Goal: Task Accomplishment & Management: Manage account settings

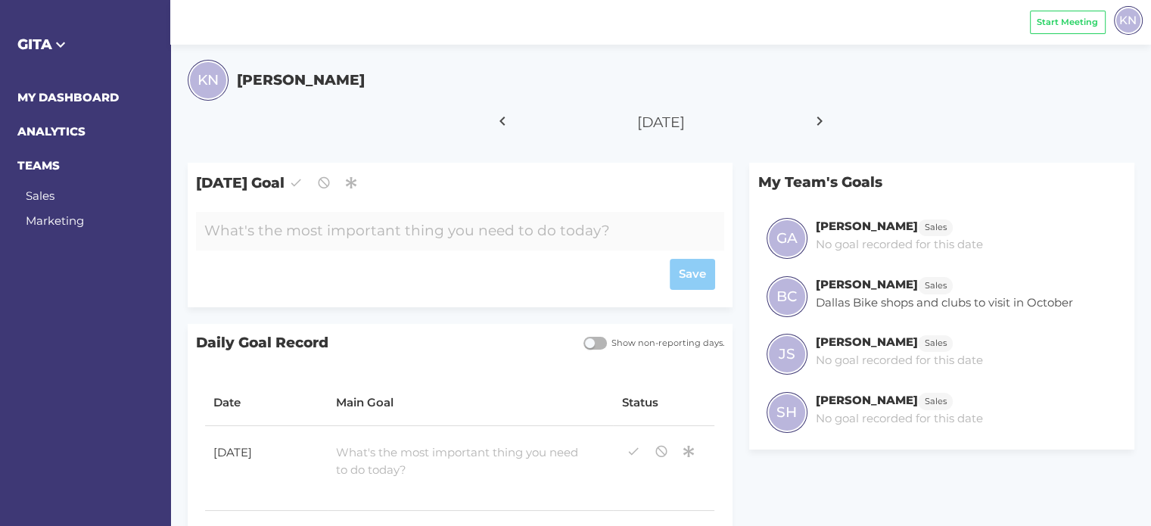
click at [455, 230] on div at bounding box center [438, 231] width 484 height 39
click at [695, 268] on div "Save" at bounding box center [459, 274] width 511 height 31
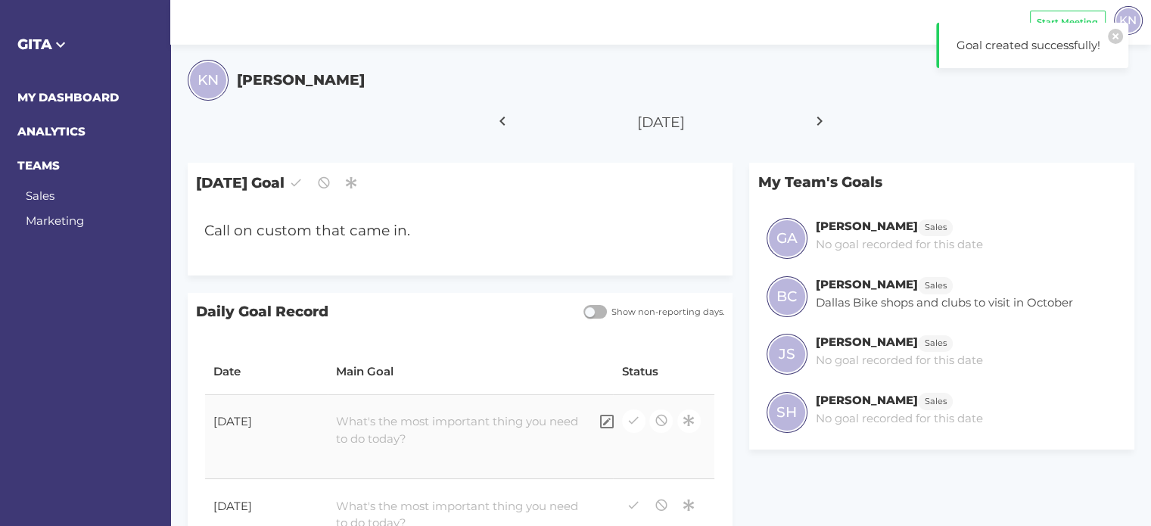
click at [381, 429] on div at bounding box center [459, 430] width 262 height 51
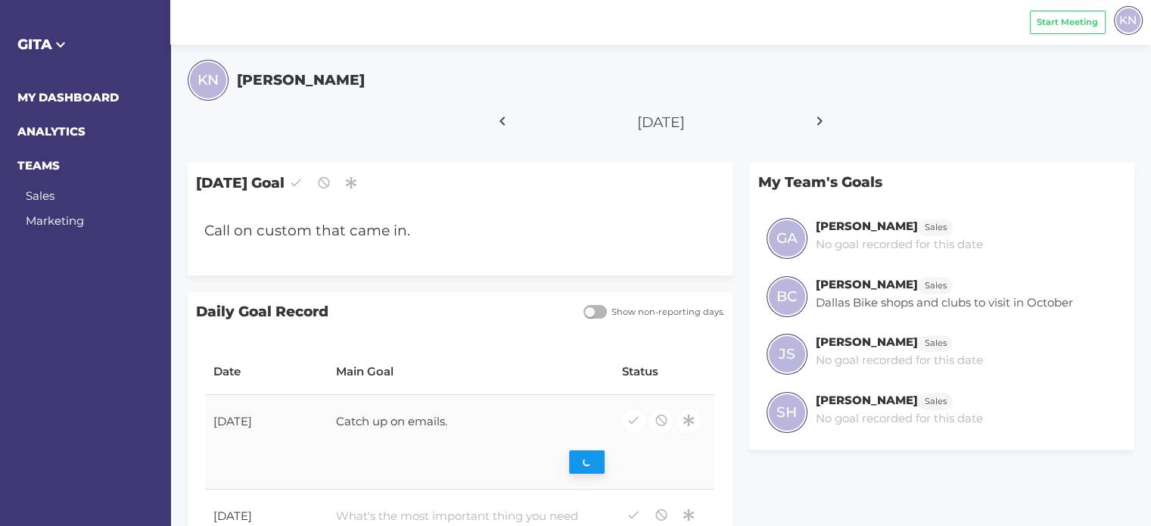
click at [596, 462] on div "Save" at bounding box center [470, 462] width 269 height 23
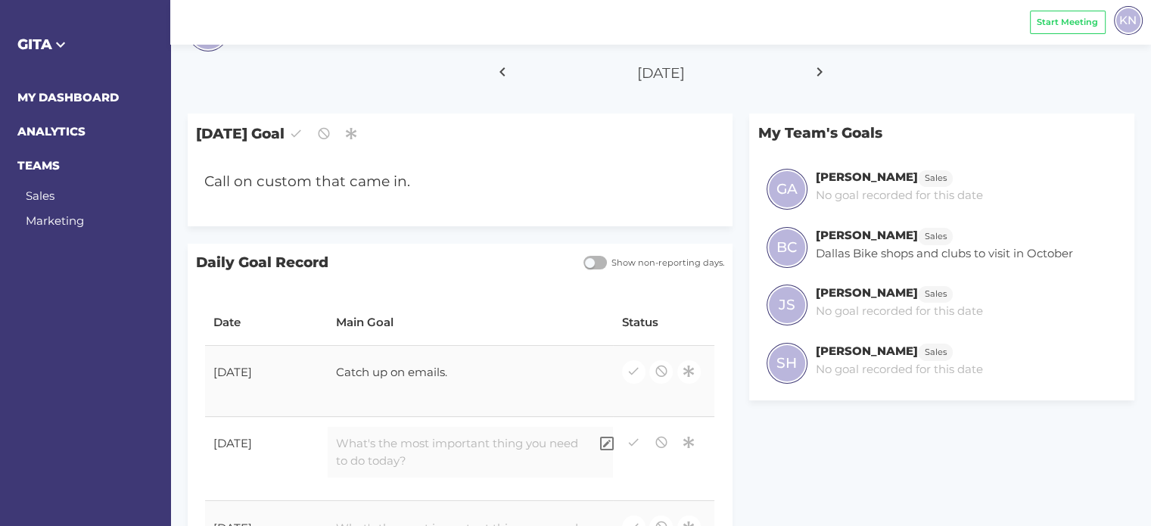
scroll to position [76, 0]
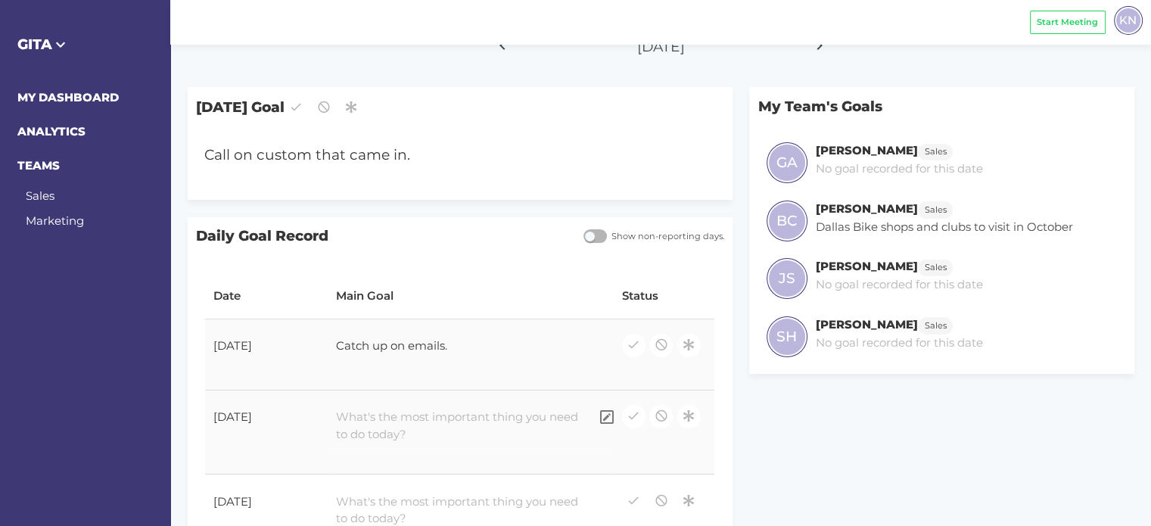
click at [409, 432] on div at bounding box center [459, 425] width 262 height 51
click at [600, 472] on div "Save" at bounding box center [470, 471] width 269 height 23
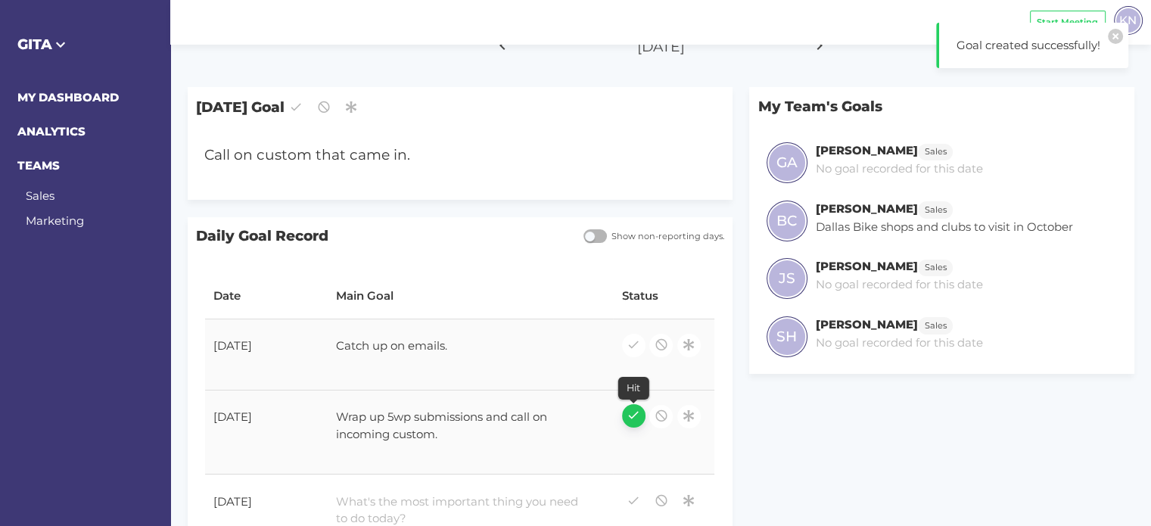
click at [635, 418] on icon "button" at bounding box center [633, 415] width 14 height 20
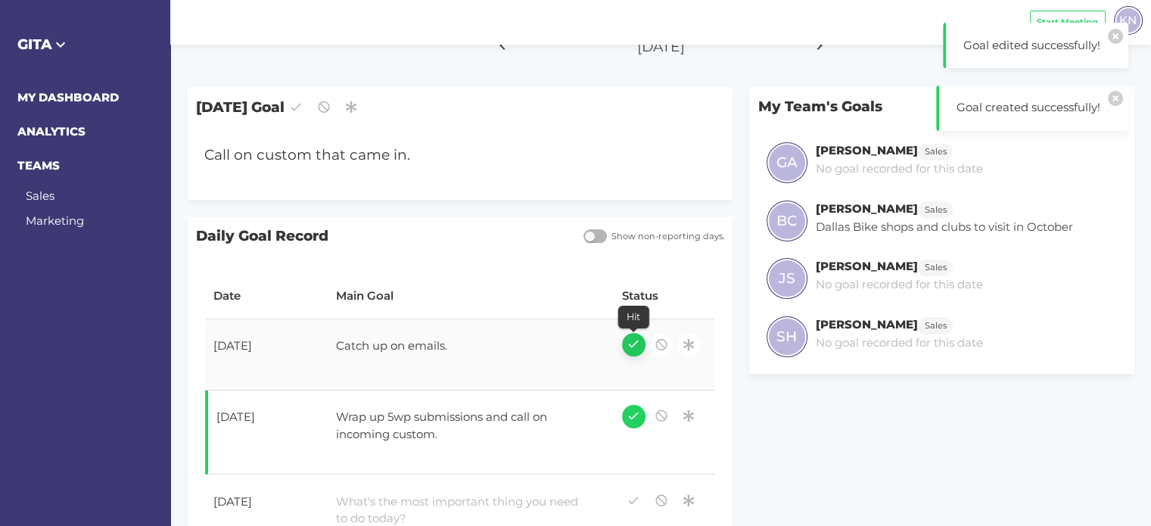
click at [634, 349] on icon "button" at bounding box center [633, 344] width 14 height 20
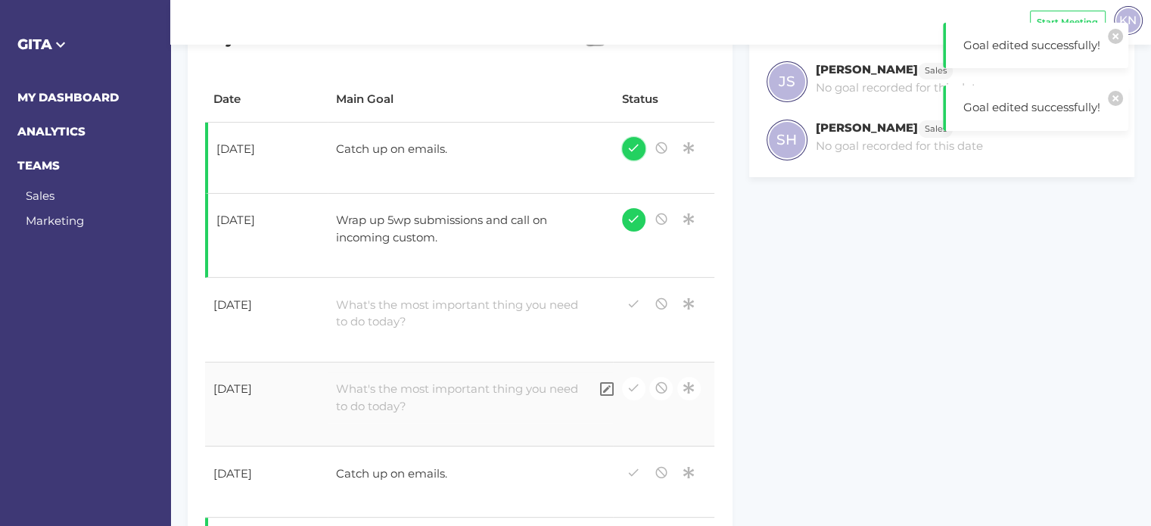
scroll to position [303, 0]
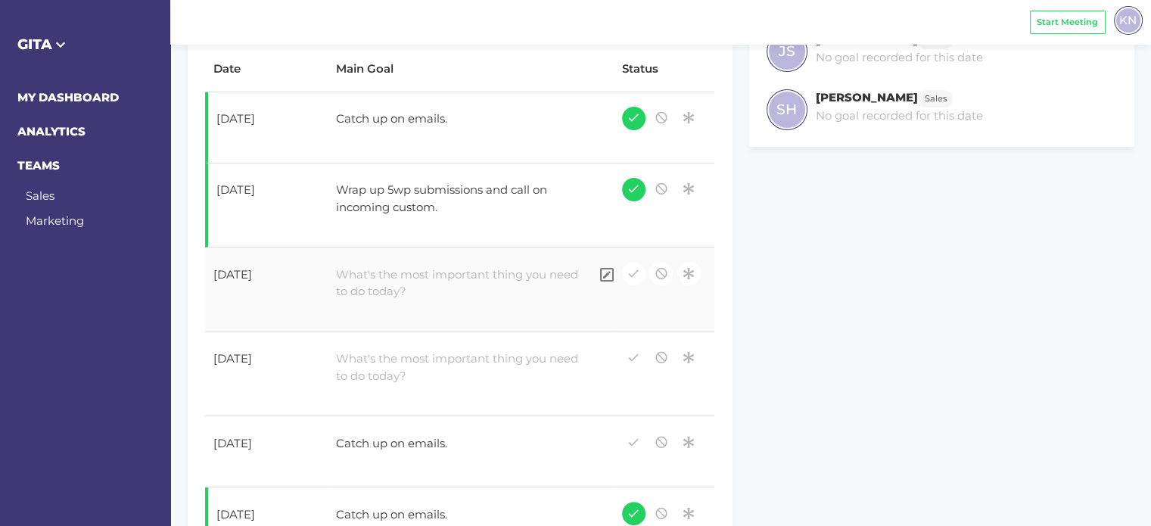
click at [385, 286] on div at bounding box center [459, 282] width 262 height 51
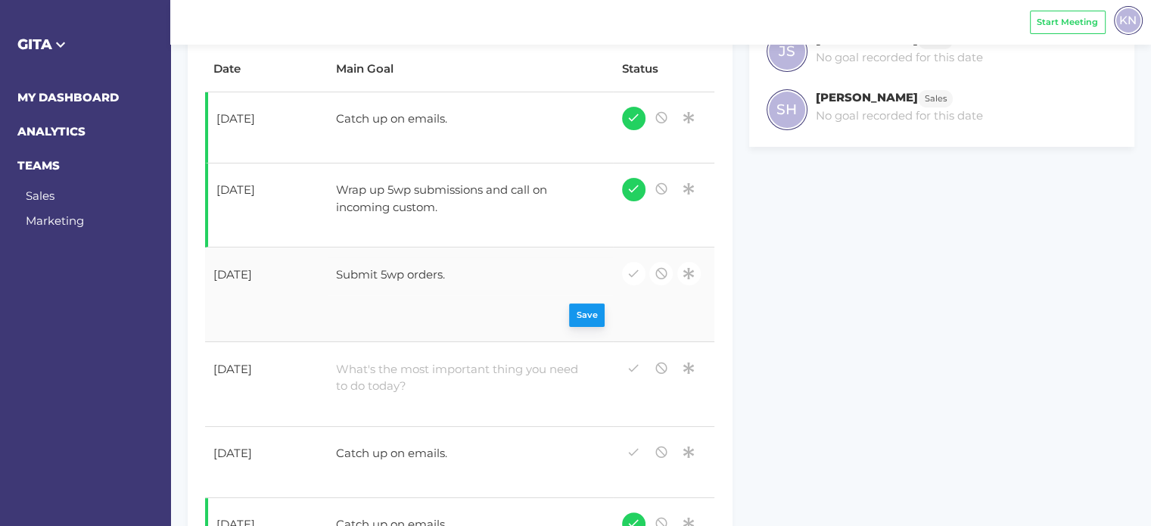
click at [580, 310] on div "Save" at bounding box center [470, 315] width 269 height 23
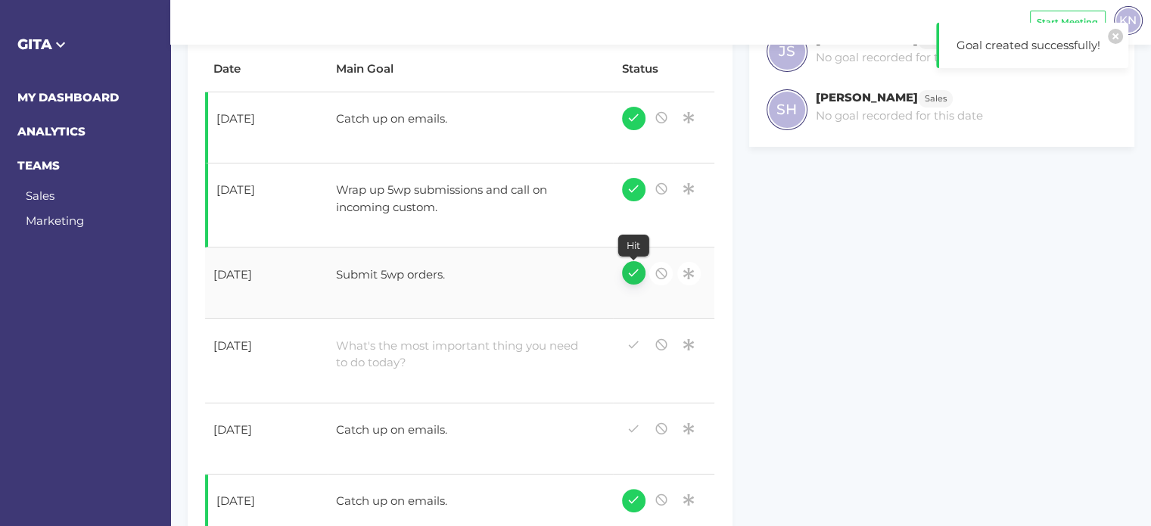
click at [628, 273] on icon "button" at bounding box center [633, 273] width 14 height 20
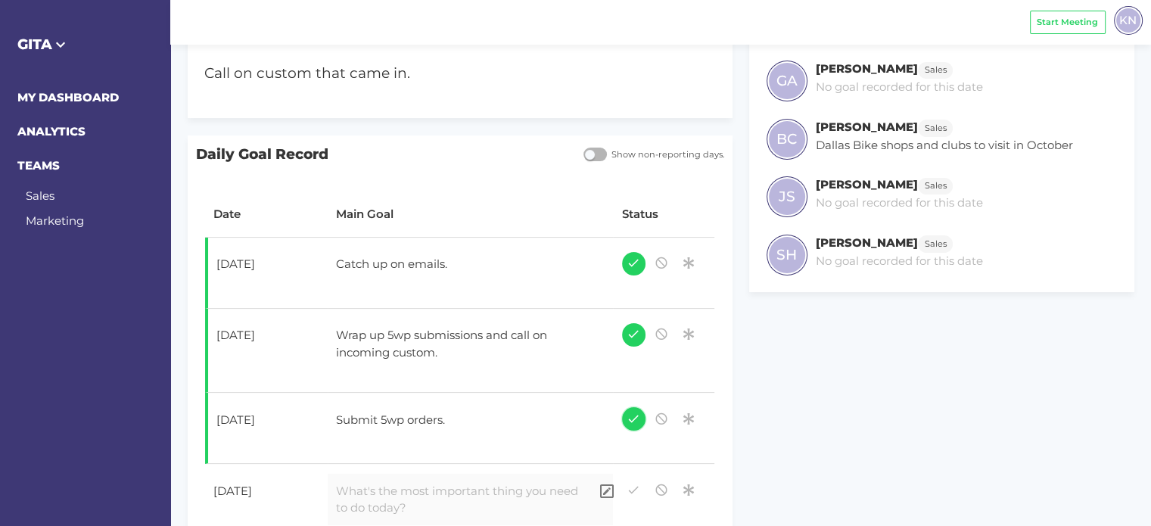
scroll to position [0, 0]
